Goal: Navigation & Orientation: Find specific page/section

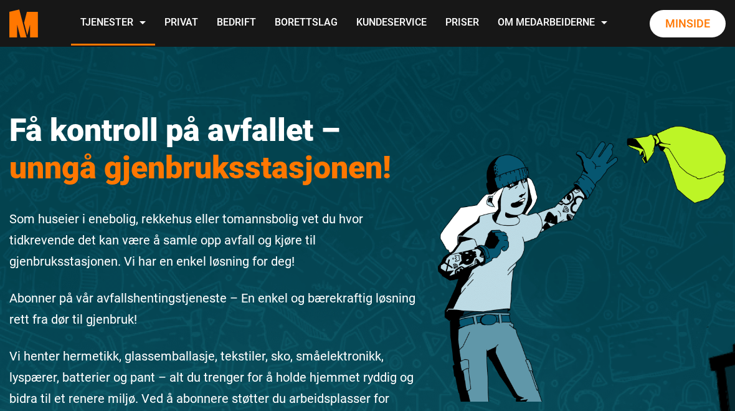
click at [28, 37] on icon ".cls-1{filter:url(#drop-shadow-2)}.cls-1,.cls-2{fill:#ff7700;stroke-width:0px}.…" at bounding box center [23, 23] width 29 height 28
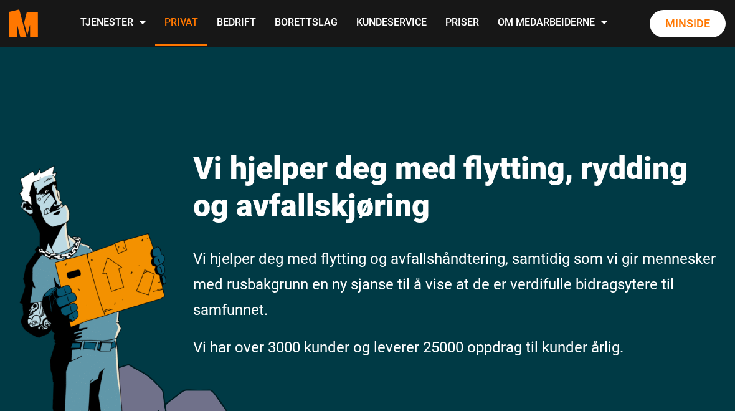
click at [208, 24] on link "Privat" at bounding box center [181, 23] width 52 height 44
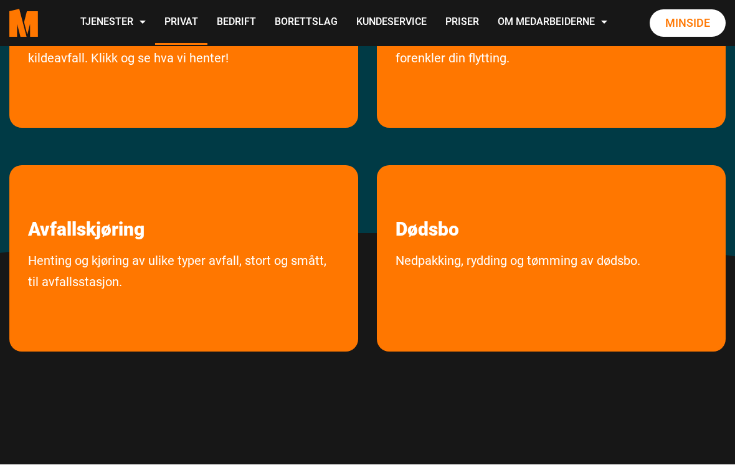
scroll to position [332, 0]
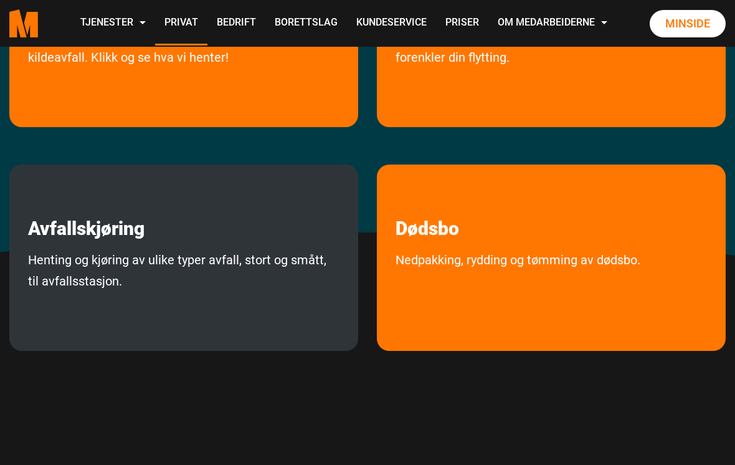
click at [66, 262] on link "Henting og kjøring av ulike typer avfall, stort og smått, til avfallsstasjon." at bounding box center [183, 296] width 349 height 95
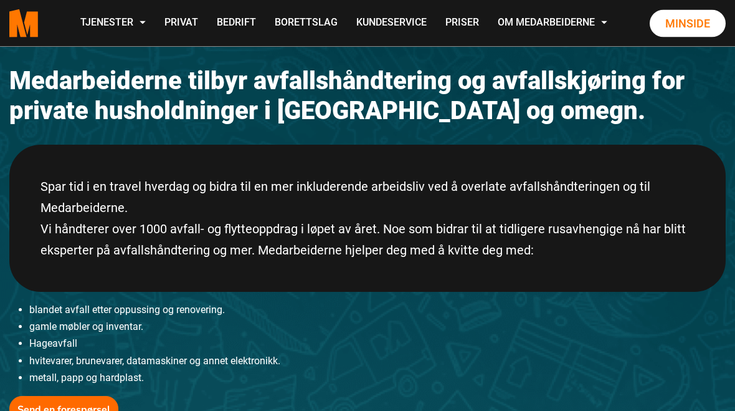
scroll to position [49, 0]
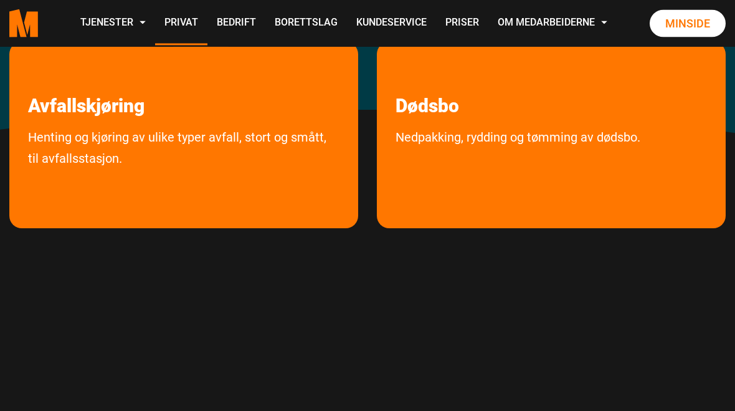
scroll to position [424, 0]
